Goal: Task Accomplishment & Management: Manage account settings

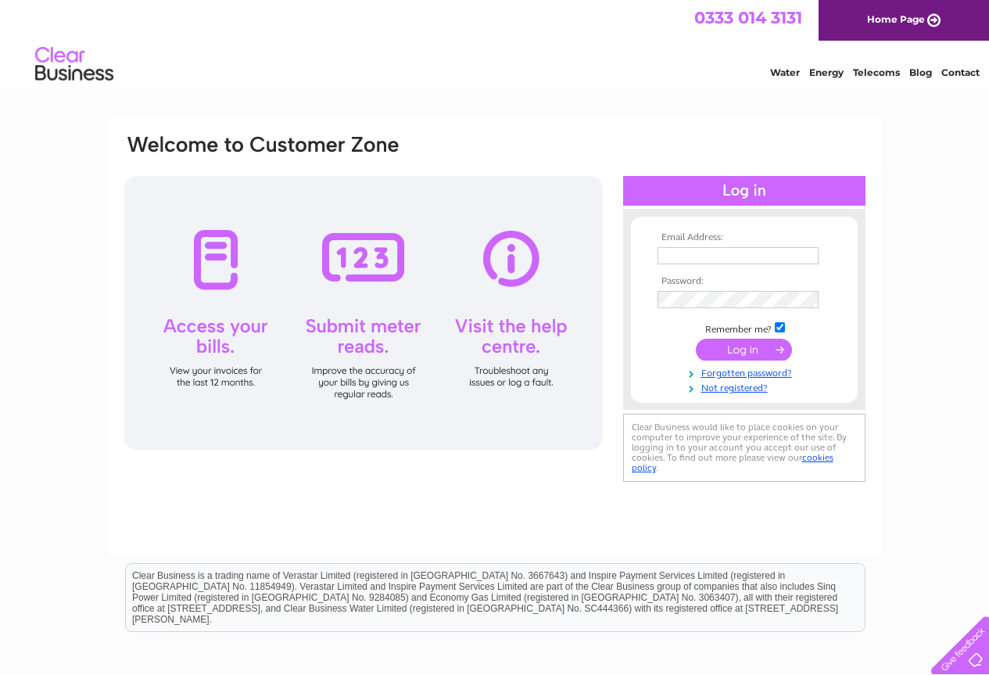
click at [734, 256] on input "text" at bounding box center [738, 255] width 161 height 17
type input "[EMAIL_ADDRESS][DOMAIN_NAME]"
click at [752, 291] on td at bounding box center [744, 299] width 181 height 25
click at [696, 340] on input "submit" at bounding box center [744, 351] width 96 height 22
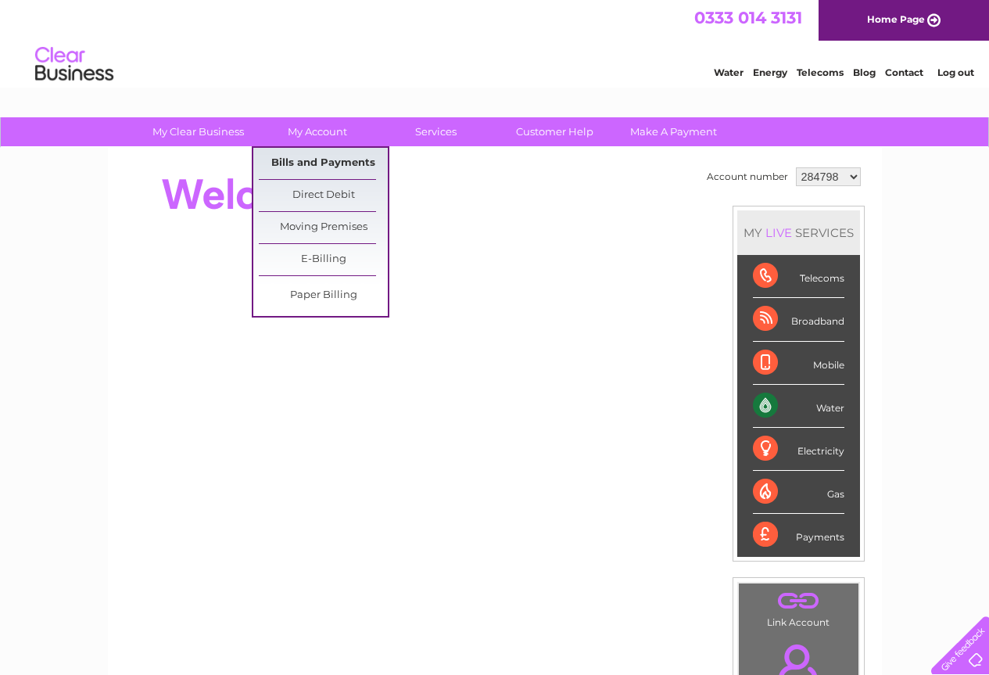
click at [321, 157] on link "Bills and Payments" at bounding box center [323, 163] width 129 height 31
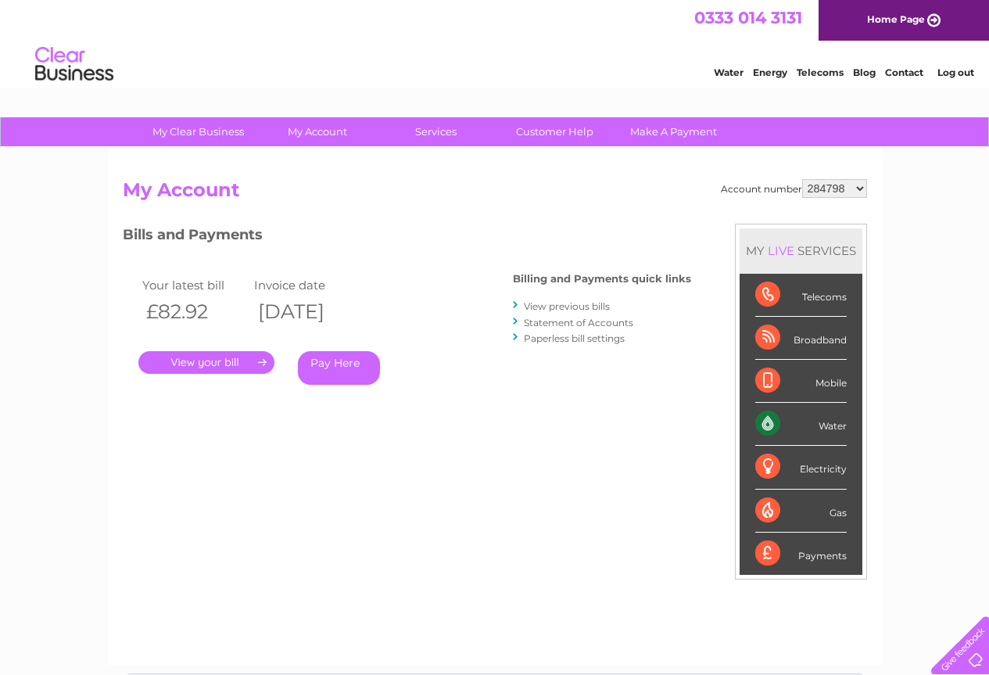
click at [212, 359] on link "." at bounding box center [206, 362] width 136 height 23
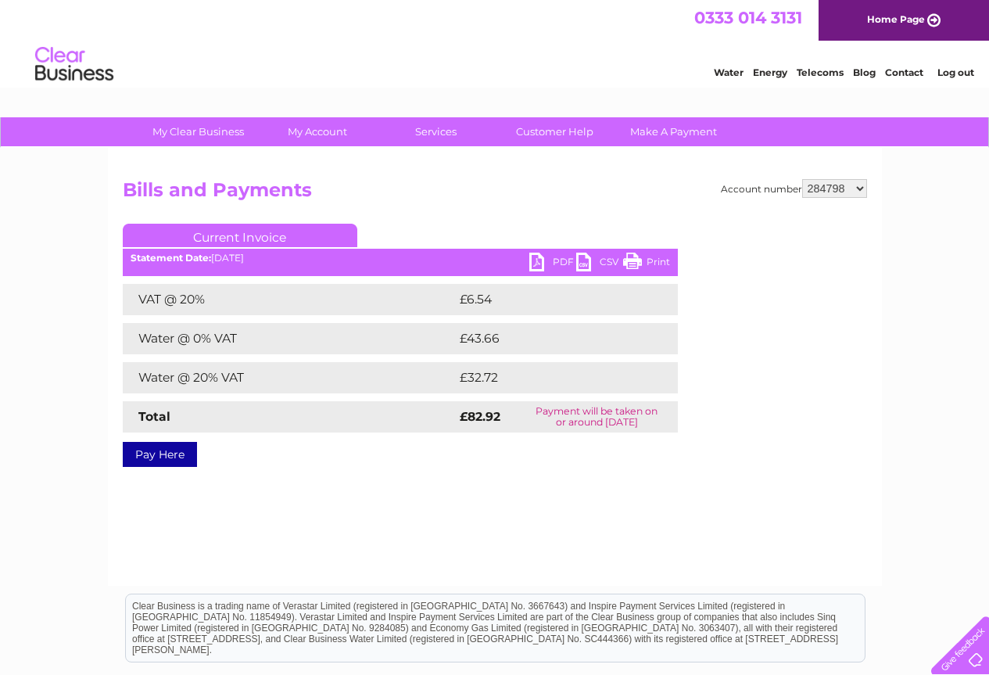
click at [659, 259] on link "Print" at bounding box center [646, 264] width 47 height 23
